Goal: Information Seeking & Learning: Learn about a topic

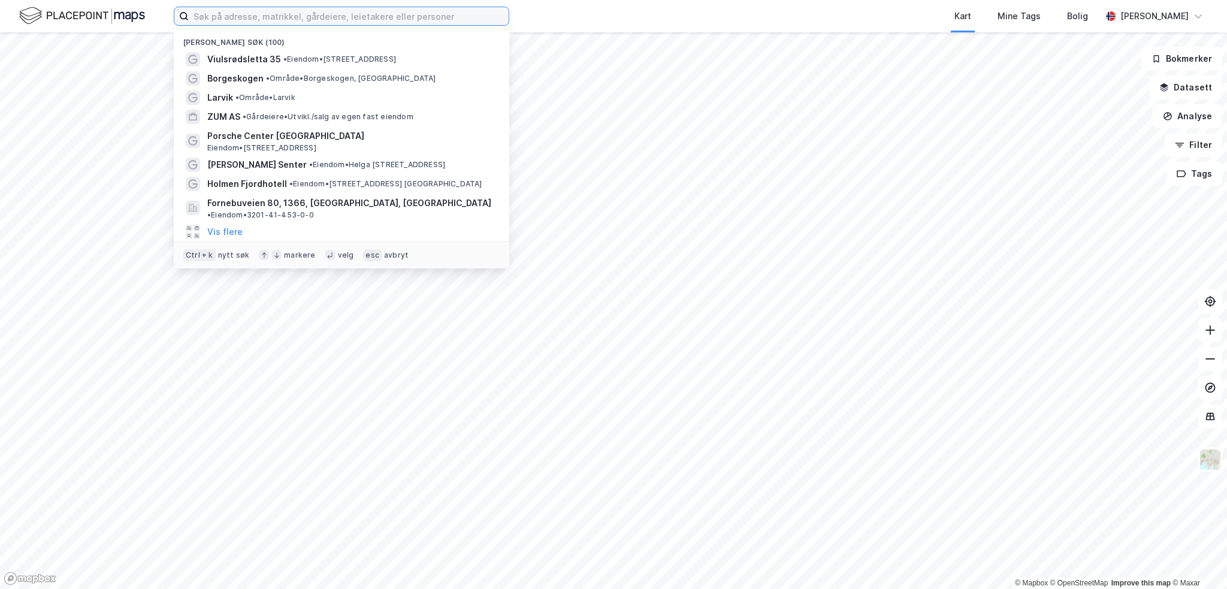
click at [276, 14] on input at bounding box center [349, 16] width 320 height 18
paste input "Haber Norge AS"
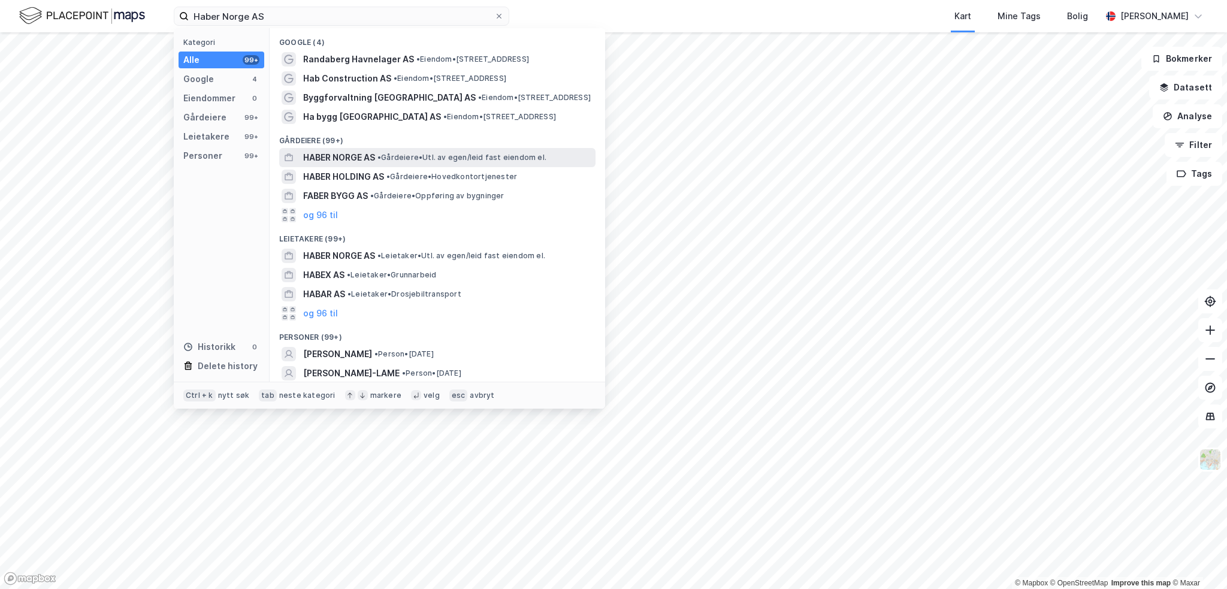
click at [389, 161] on span "• Gårdeiere • Utl. av egen/leid fast eiendom el." at bounding box center [461, 158] width 169 height 10
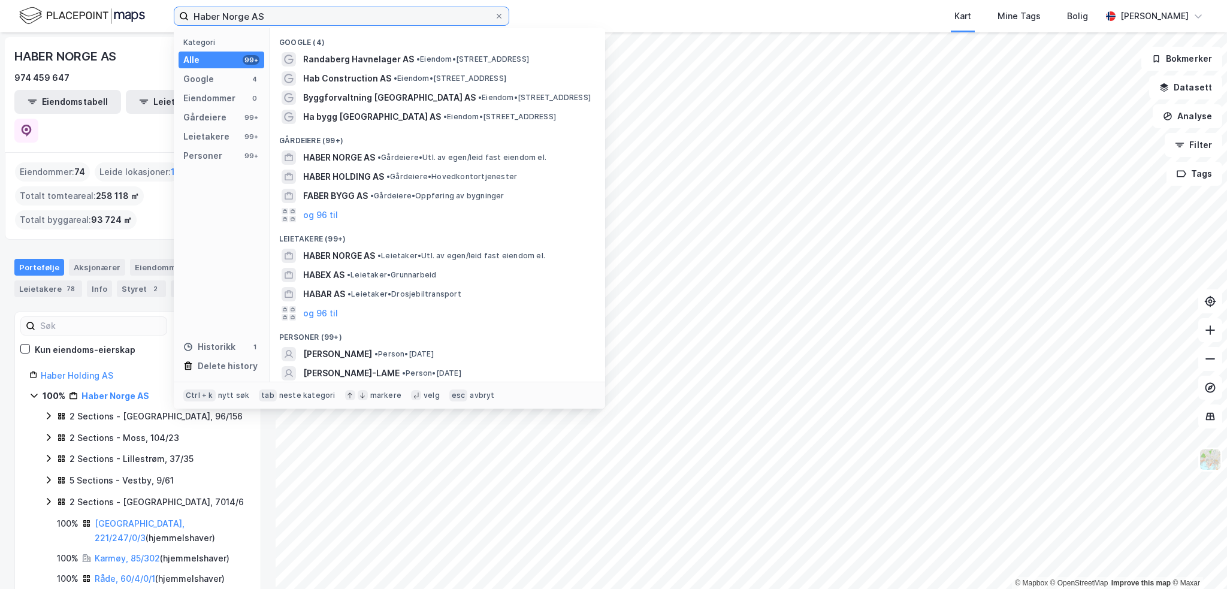
drag, startPoint x: 283, startPoint y: 14, endPoint x: 38, endPoint y: -13, distance: 245.8
click at [38, 0] on html "Haber Norge AS Kategori Alle 99+ Google 4 Eiendommer 0 Gårdeiere 99+ Leietakere…" at bounding box center [613, 294] width 1227 height 589
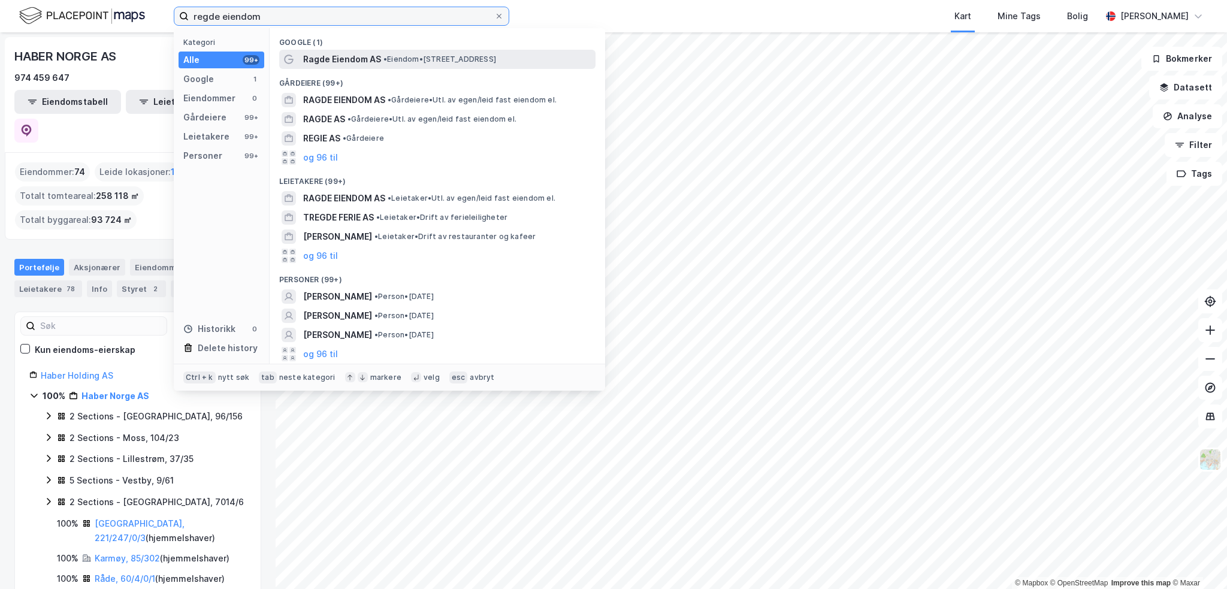
type input "regde eiendom"
click at [420, 61] on span "• Eiendom • [STREET_ADDRESS]" at bounding box center [439, 60] width 113 height 10
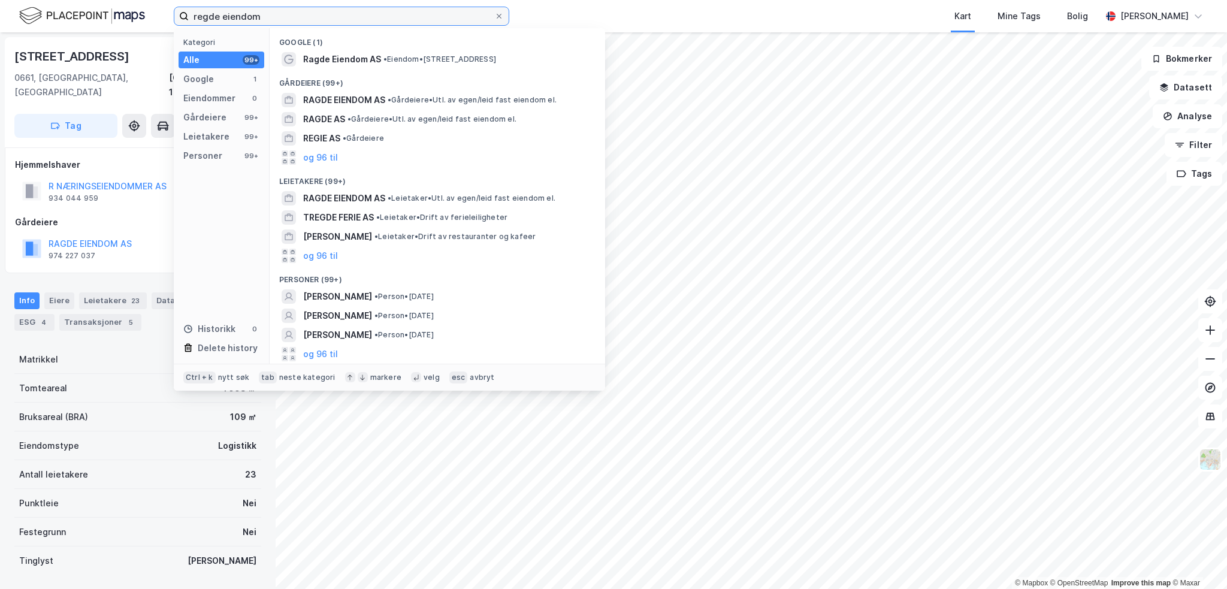
click at [307, 14] on input "regde eiendom" at bounding box center [342, 16] width 306 height 18
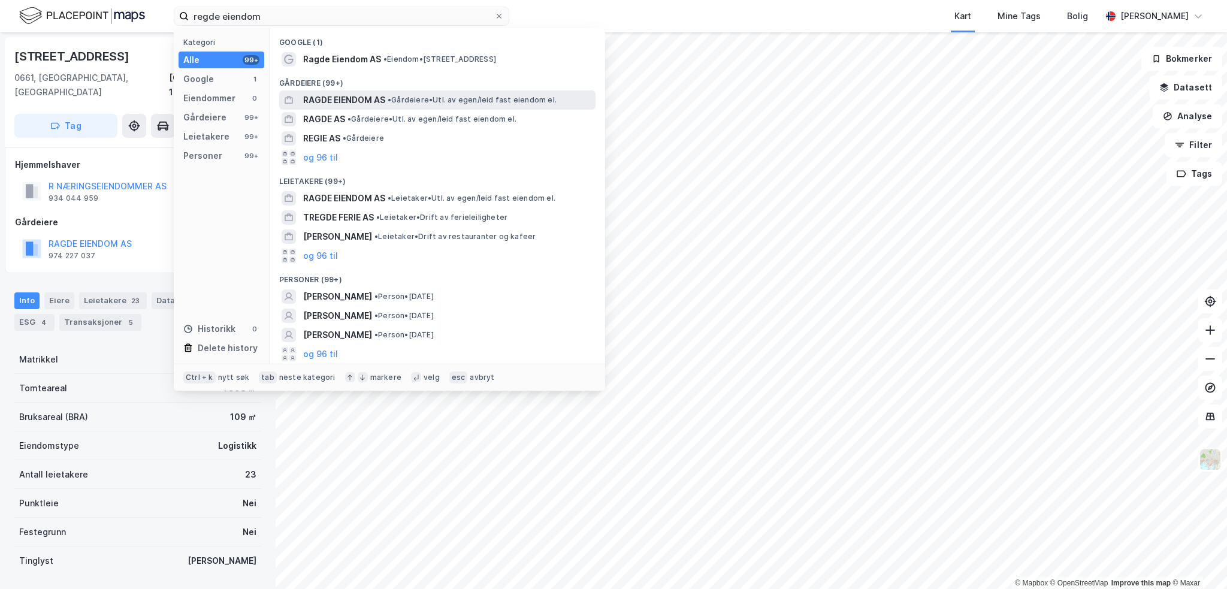
click at [391, 95] on span "•" at bounding box center [390, 99] width 4 height 9
